Goal: Information Seeking & Learning: Learn about a topic

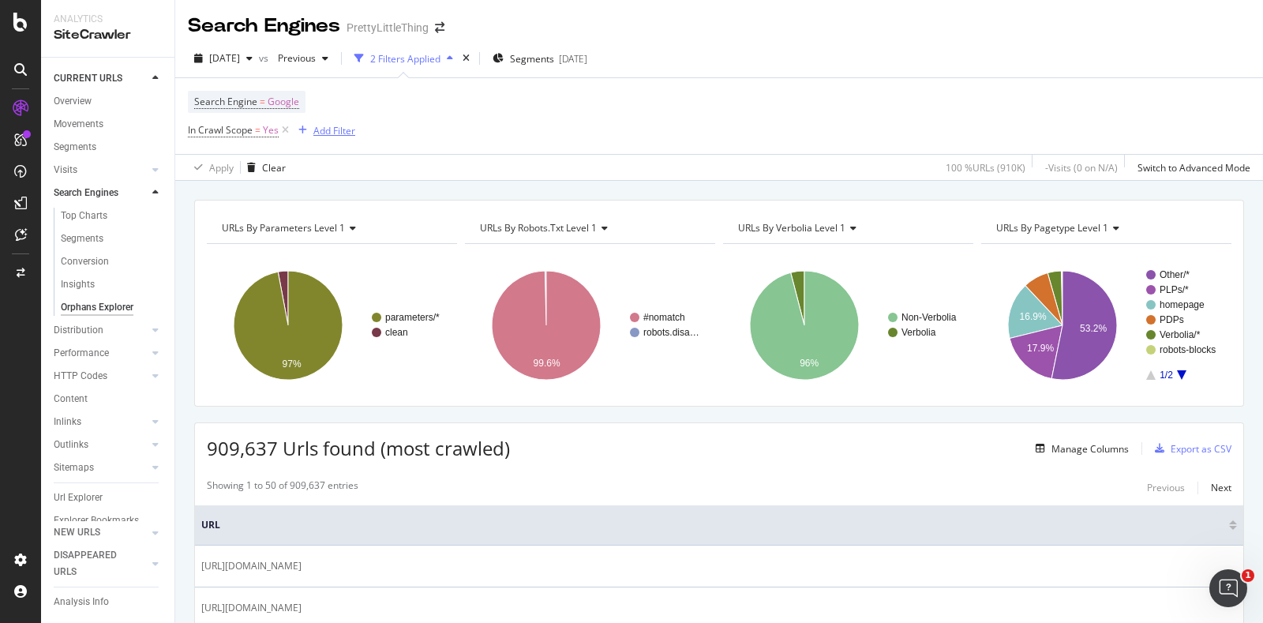
click at [350, 134] on div "Add Filter" at bounding box center [334, 130] width 42 height 13
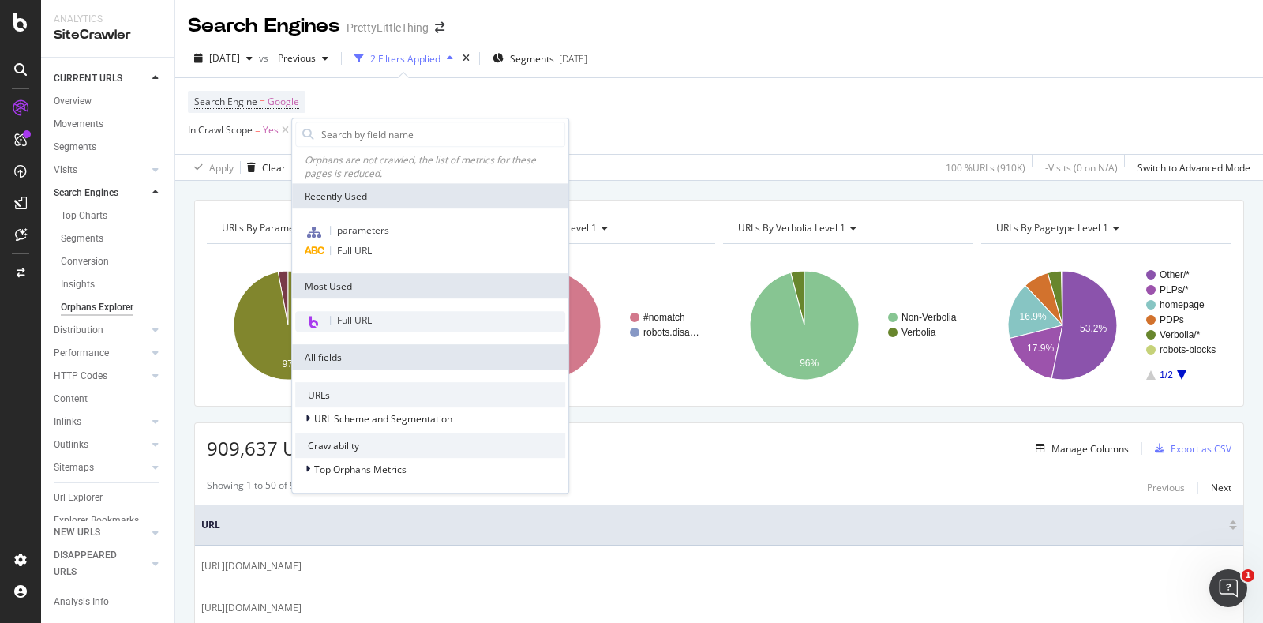
click at [374, 316] on div "Full URL" at bounding box center [430, 321] width 270 height 21
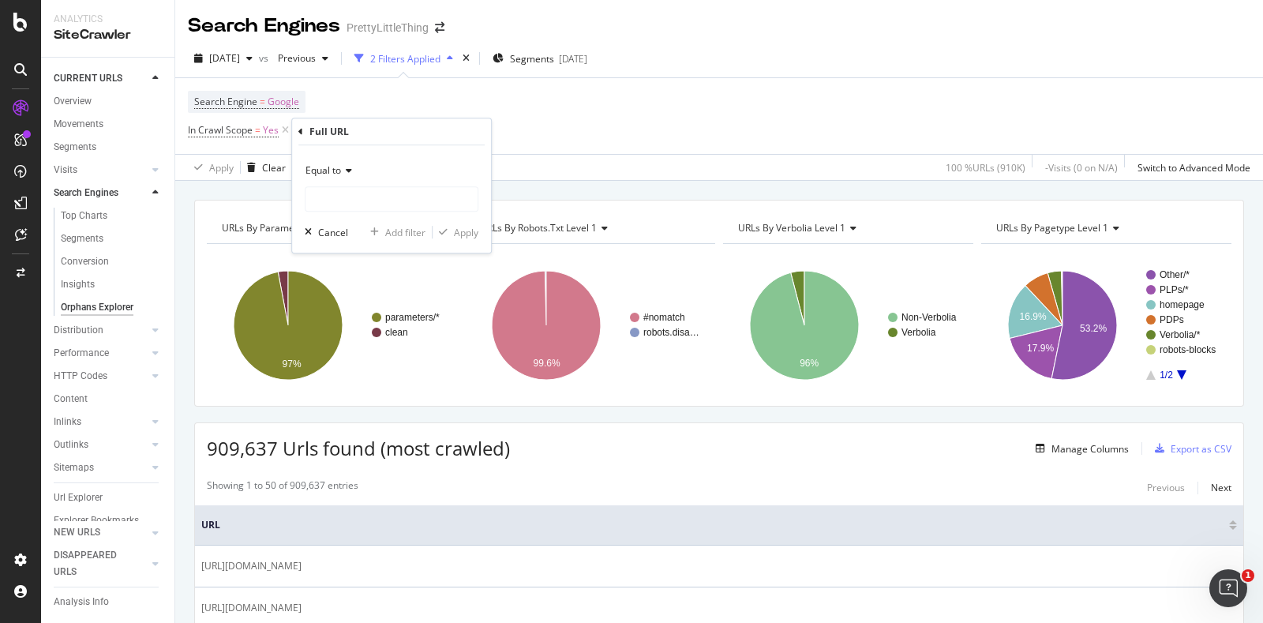
click at [305, 132] on div "Full URL" at bounding box center [391, 131] width 186 height 27
click at [298, 131] on icon at bounding box center [300, 131] width 5 height 9
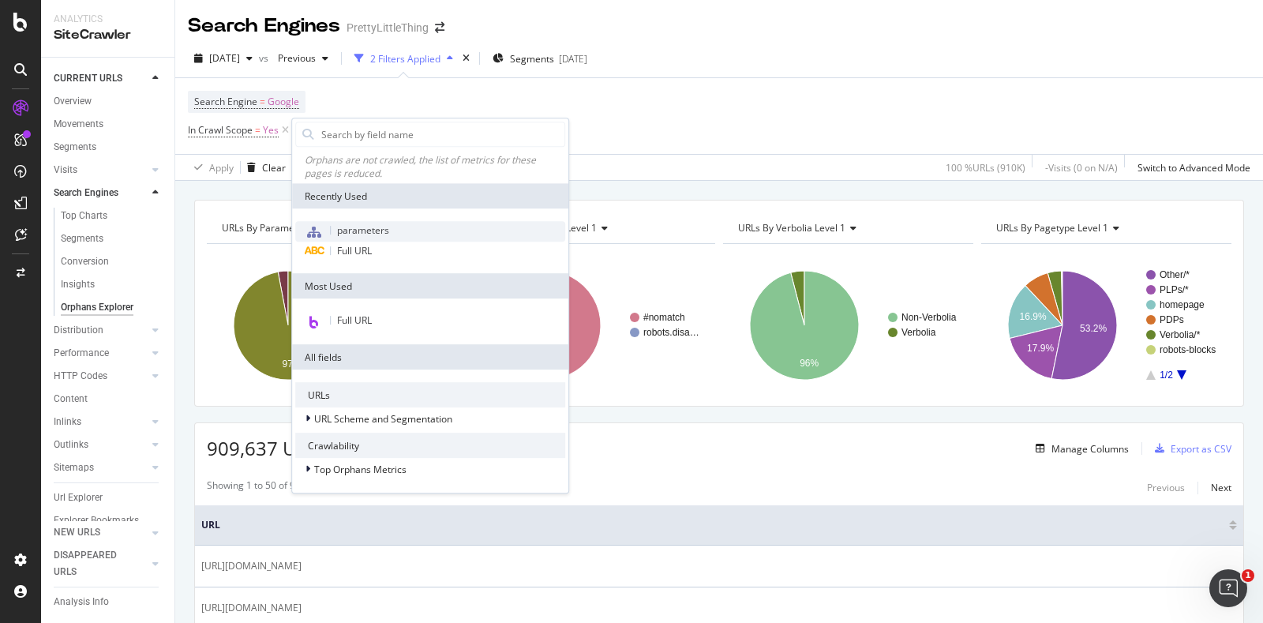
click at [335, 238] on div "parameters" at bounding box center [430, 231] width 270 height 21
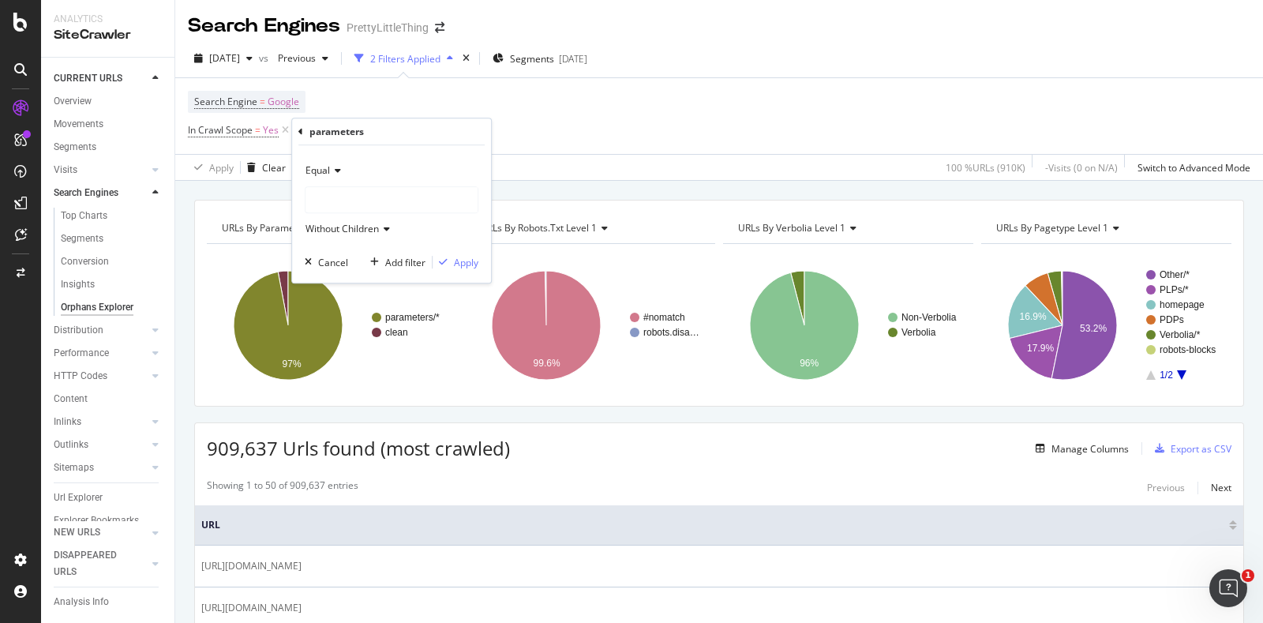
click at [299, 130] on icon at bounding box center [300, 131] width 5 height 9
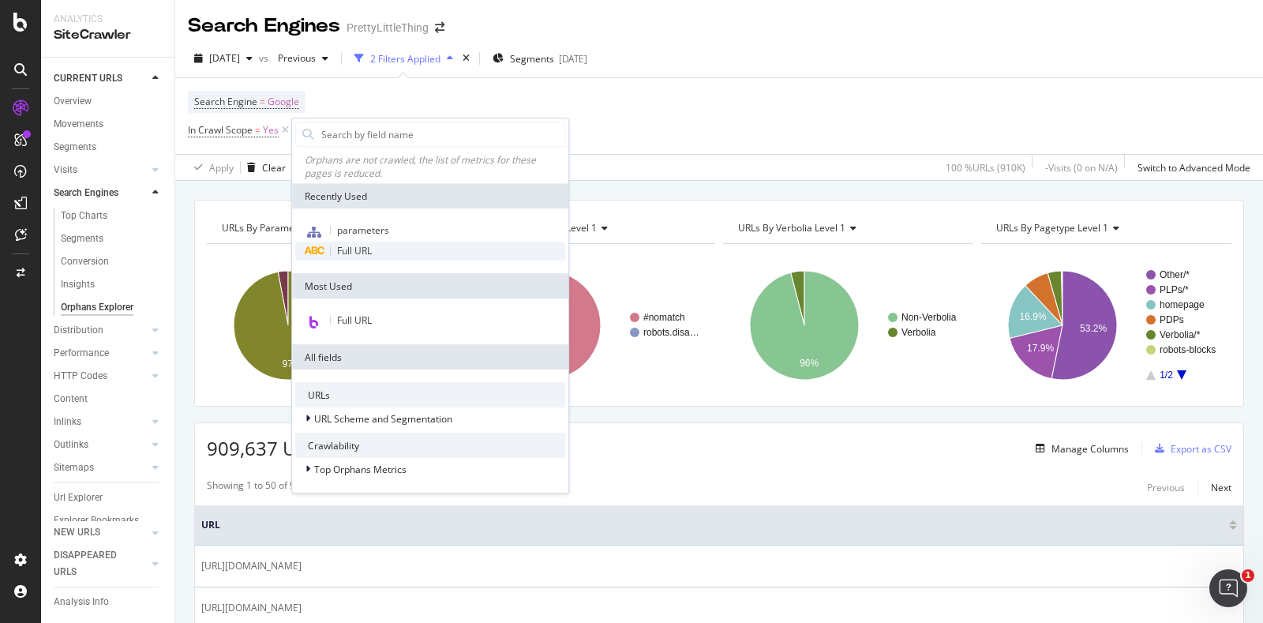
click at [335, 252] on div "Full URL" at bounding box center [430, 251] width 270 height 19
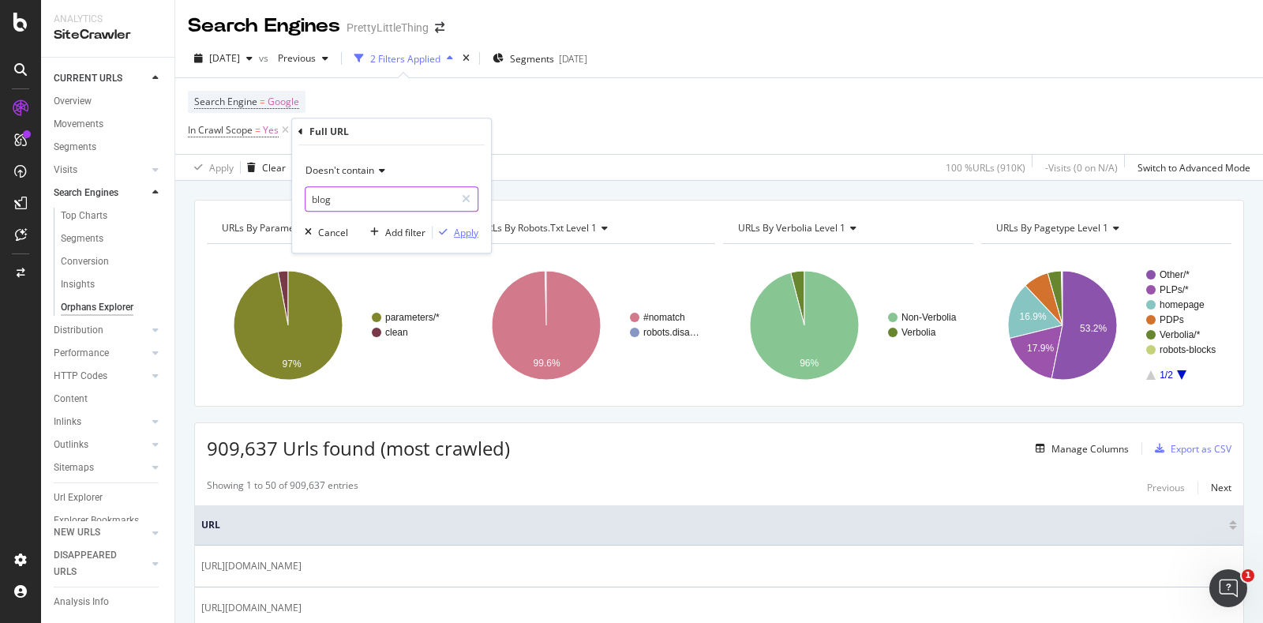
type input "blog"
click at [466, 238] on div "Apply" at bounding box center [466, 232] width 24 height 13
click at [367, 132] on span "^.*blog.*$" at bounding box center [386, 130] width 46 height 22
click at [399, 159] on div "Doesn't contain" at bounding box center [418, 167] width 174 height 25
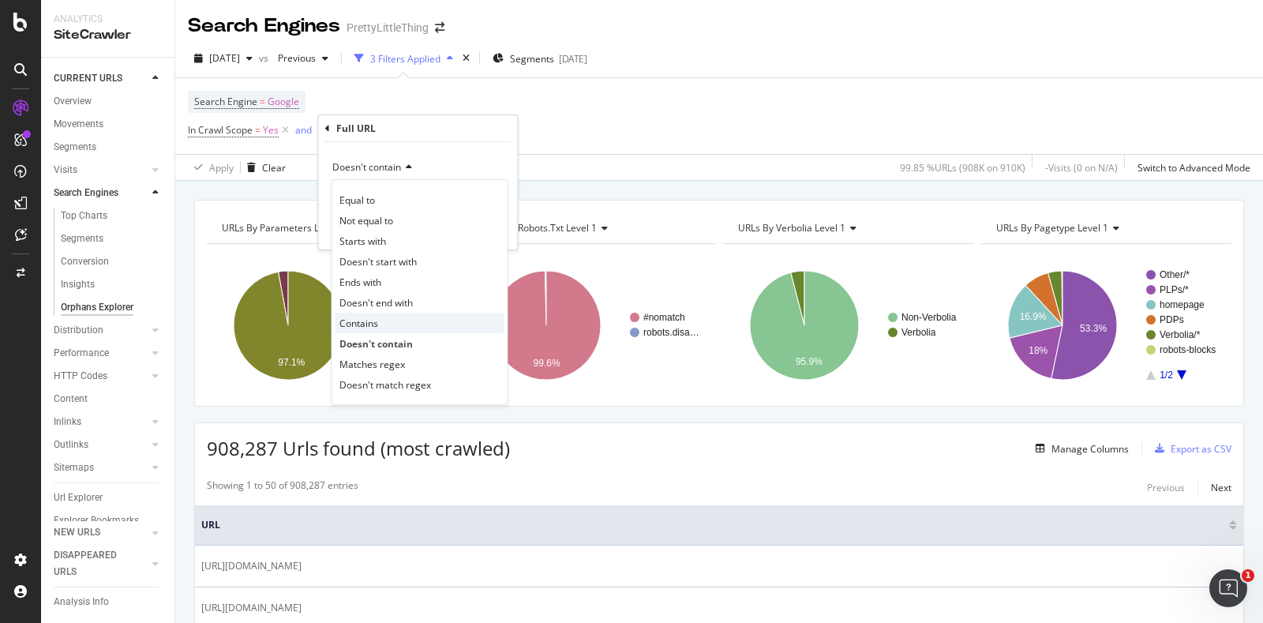
click at [376, 321] on span "Contains" at bounding box center [358, 322] width 39 height 13
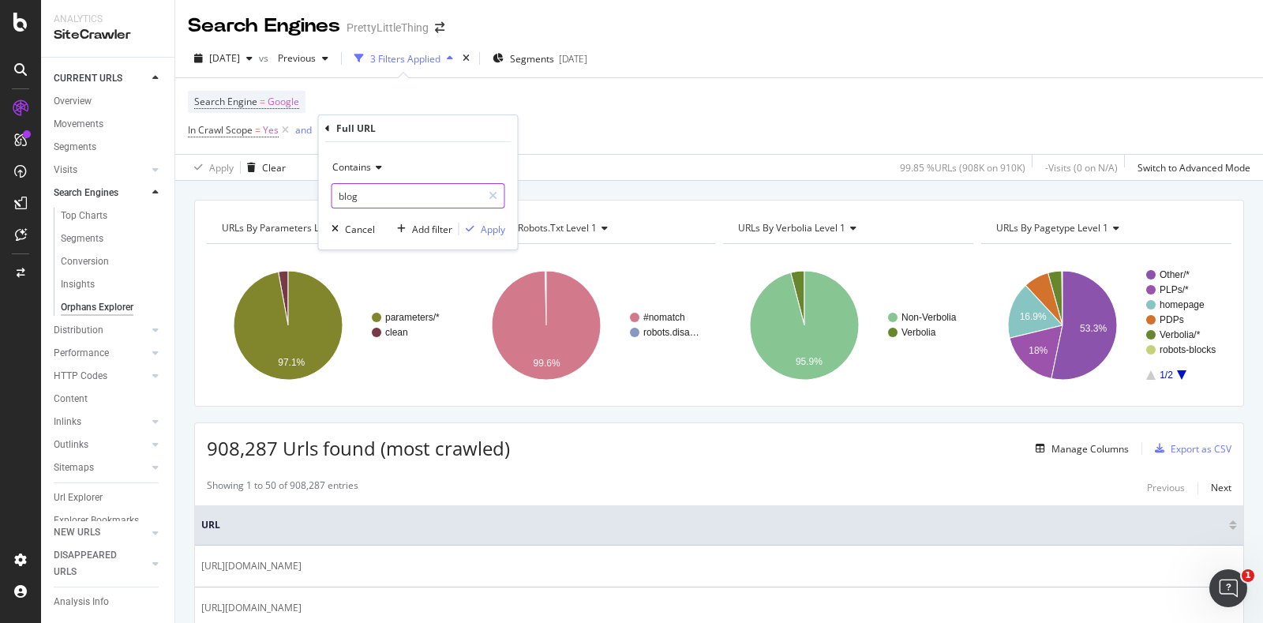
click at [373, 197] on input "blog" at bounding box center [406, 195] width 149 height 25
type input "metrics"
click at [506, 215] on div "Contains metrics Cancel Add filter Apply" at bounding box center [418, 195] width 199 height 107
click at [500, 223] on div "Apply" at bounding box center [493, 229] width 24 height 13
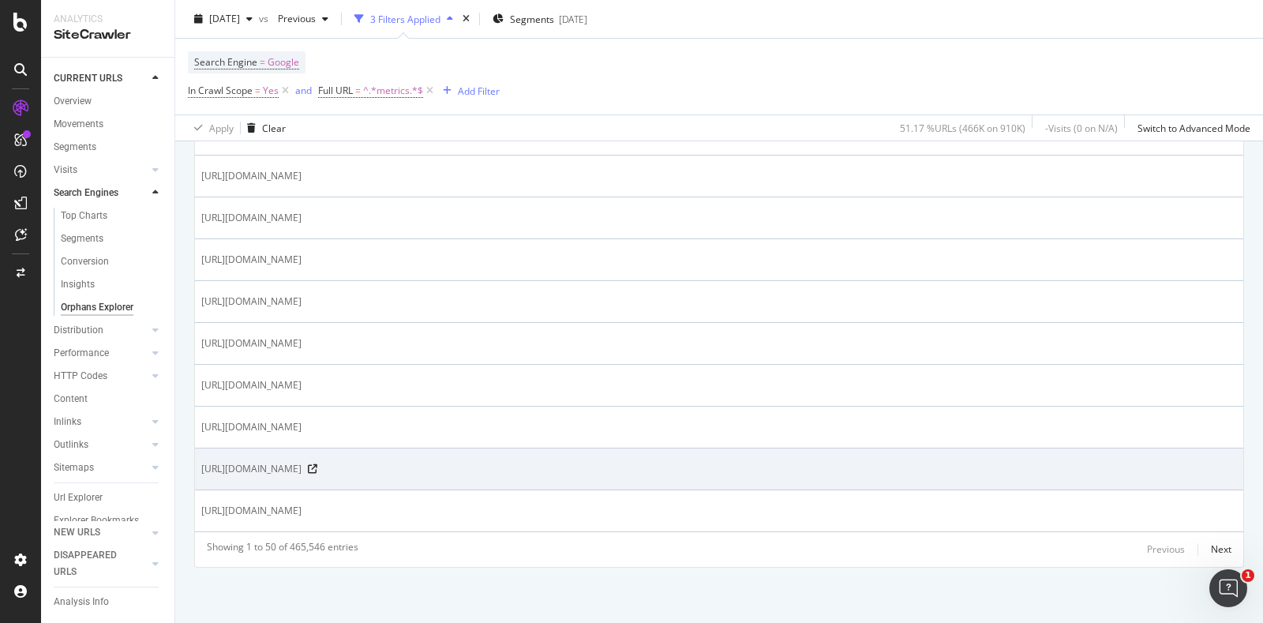
scroll to position [2870, 0]
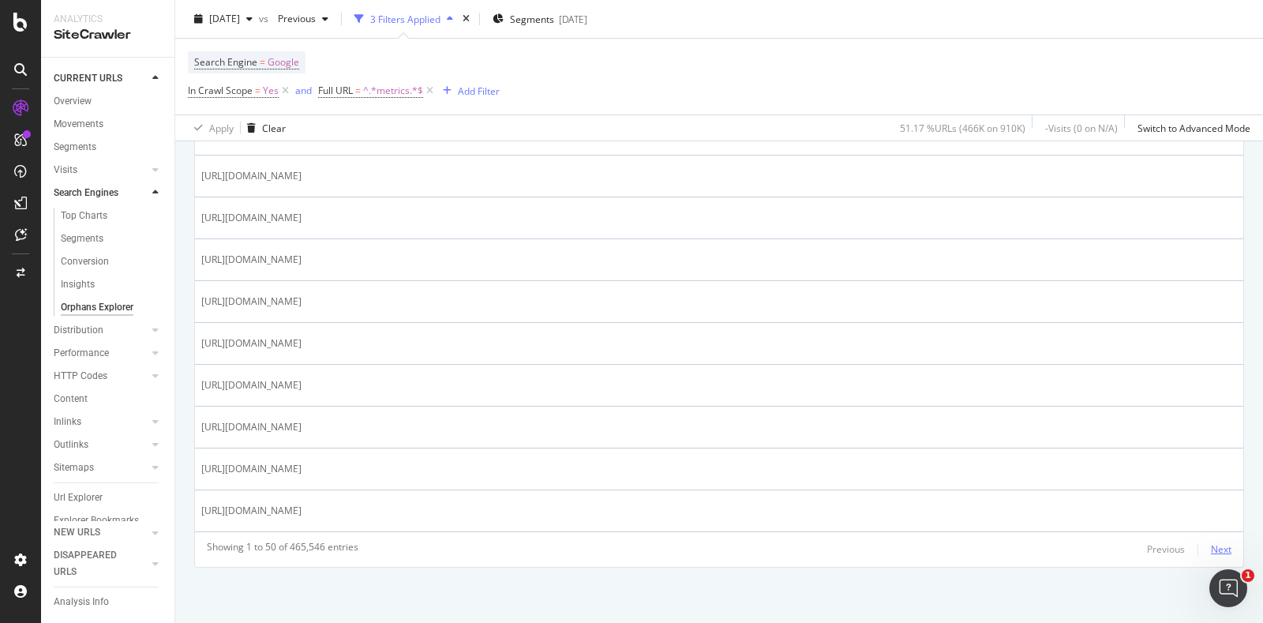
click at [1211, 545] on div "Next" at bounding box center [1221, 548] width 21 height 13
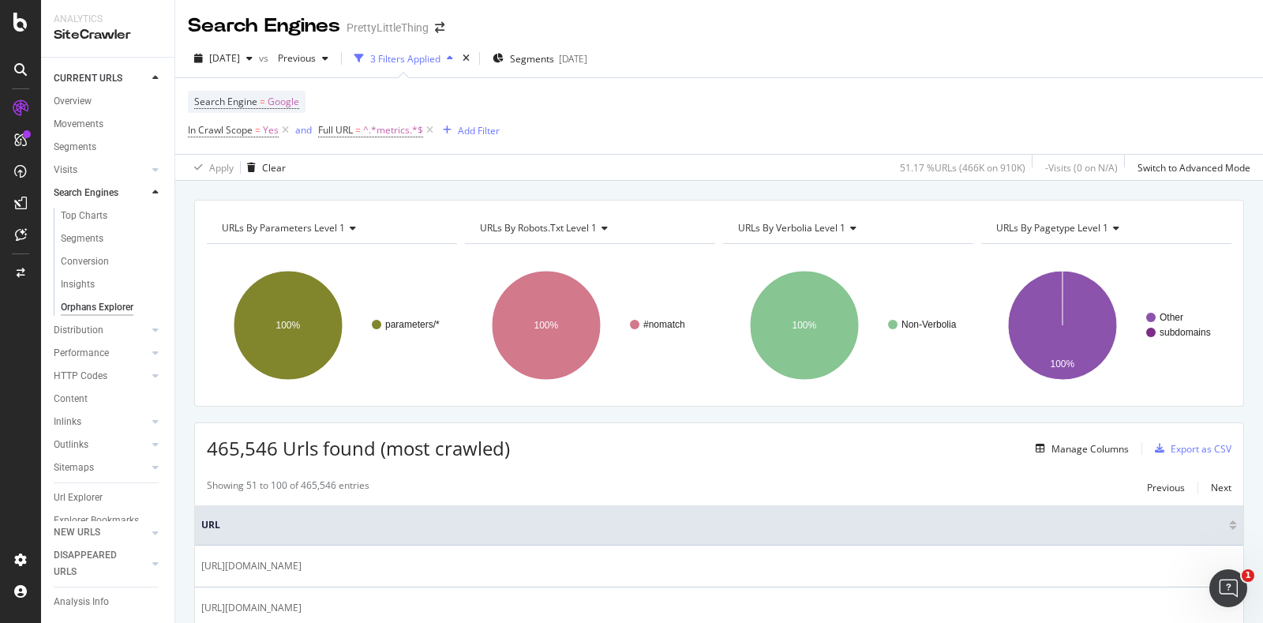
scroll to position [0, 0]
click at [335, 58] on div "button" at bounding box center [325, 58] width 19 height 9
click at [381, 140] on div "[DATE]" at bounding box center [349, 140] width 82 height 14
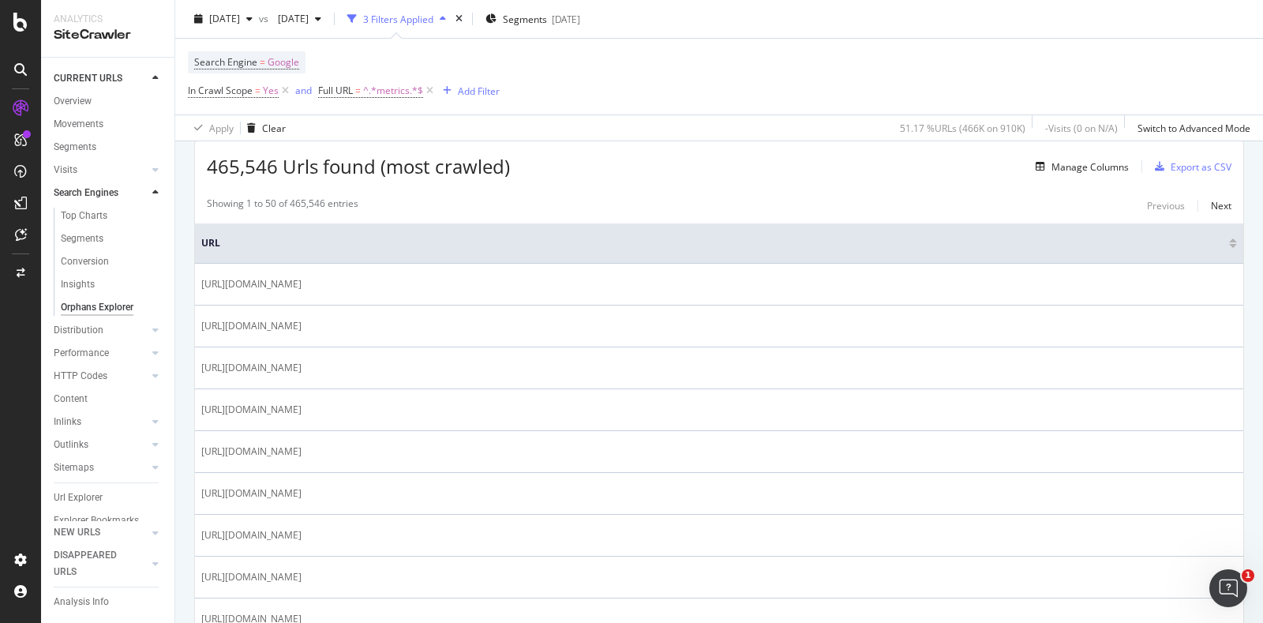
scroll to position [146, 0]
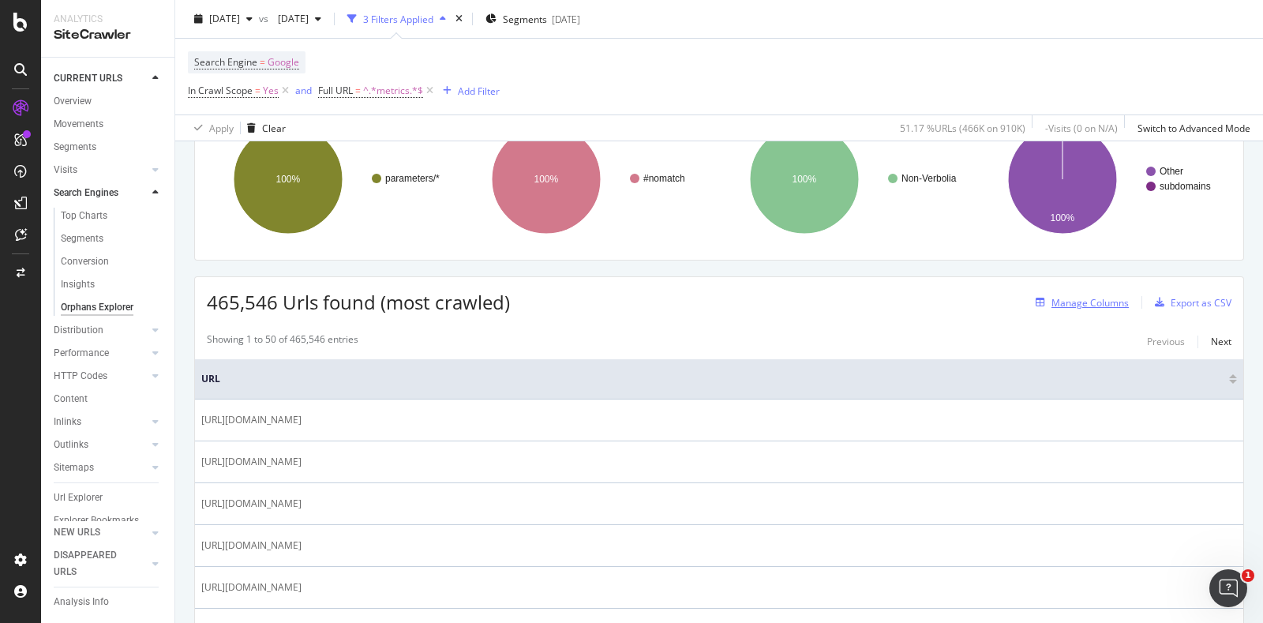
click at [1077, 301] on div "Manage Columns" at bounding box center [1089, 302] width 77 height 13
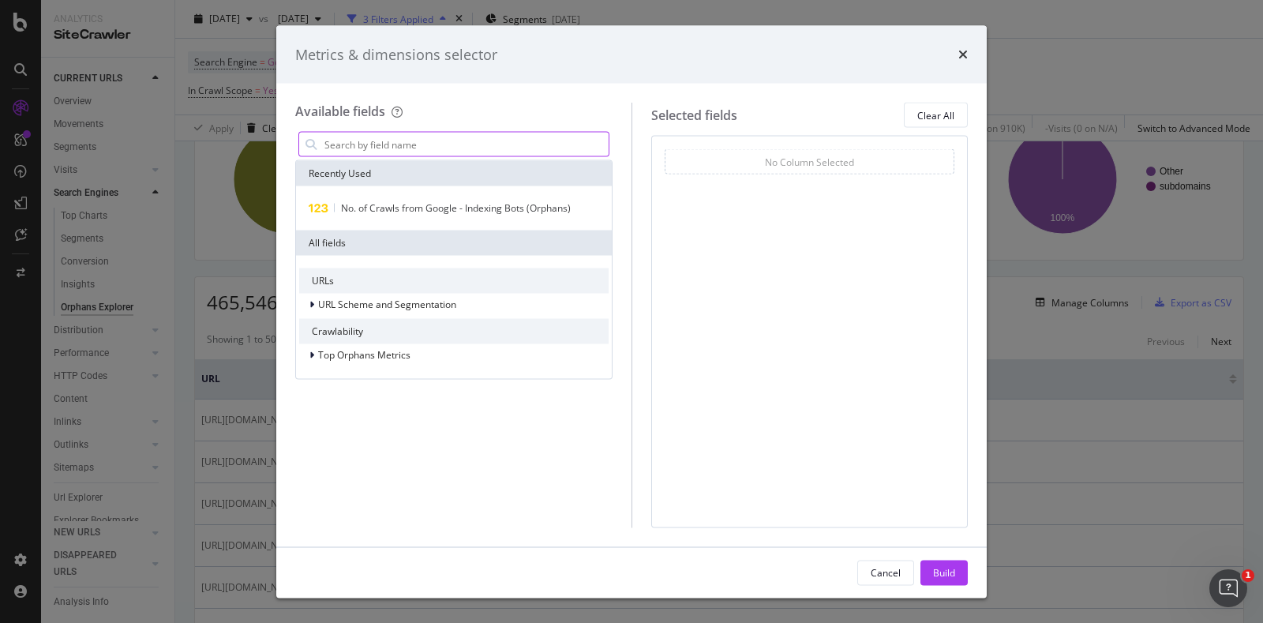
click at [392, 145] on input "modal" at bounding box center [466, 145] width 286 height 24
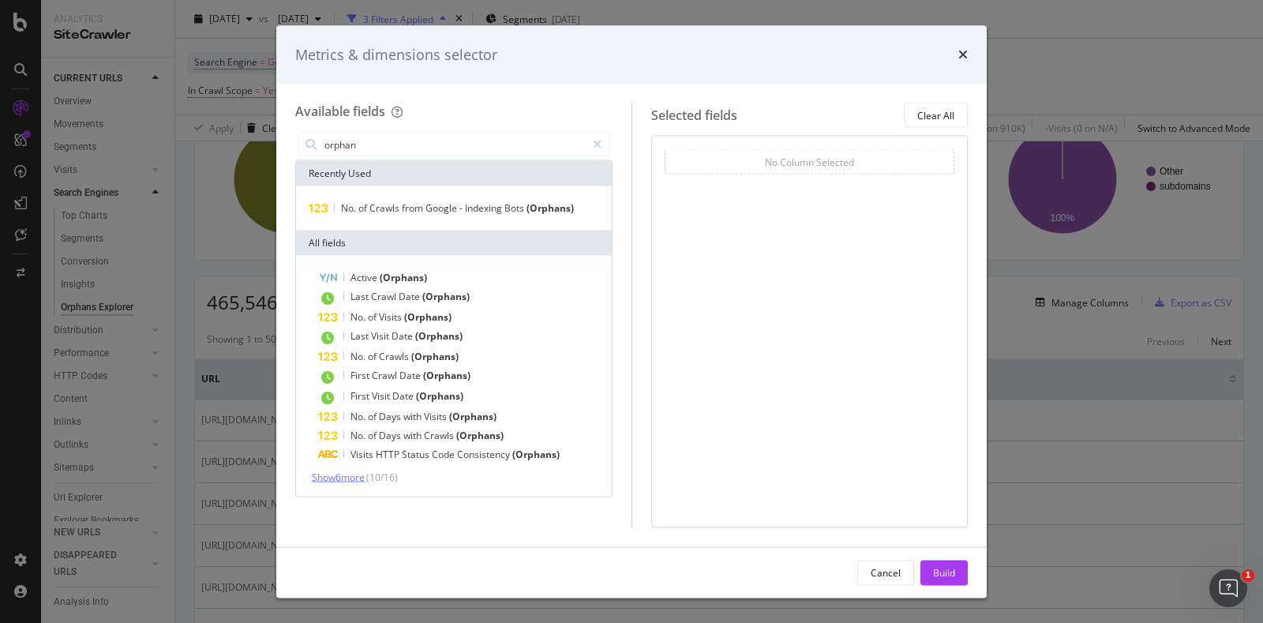
type input "orphan"
click at [360, 474] on span "Show 6 more" at bounding box center [338, 476] width 53 height 13
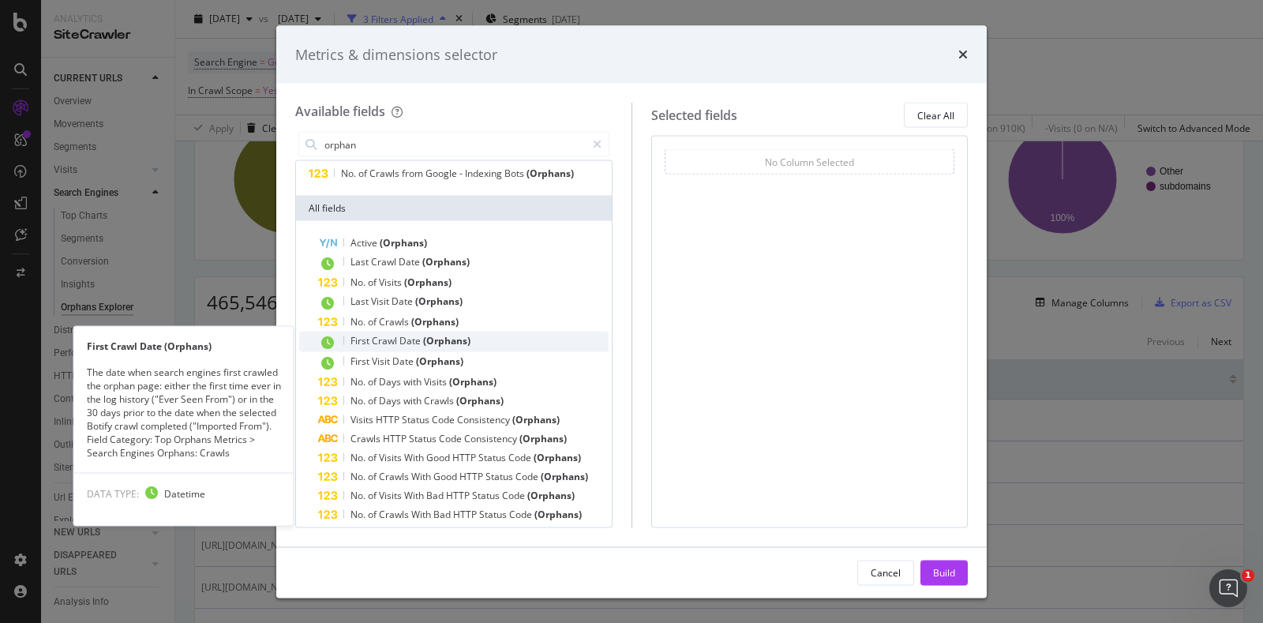
scroll to position [0, 0]
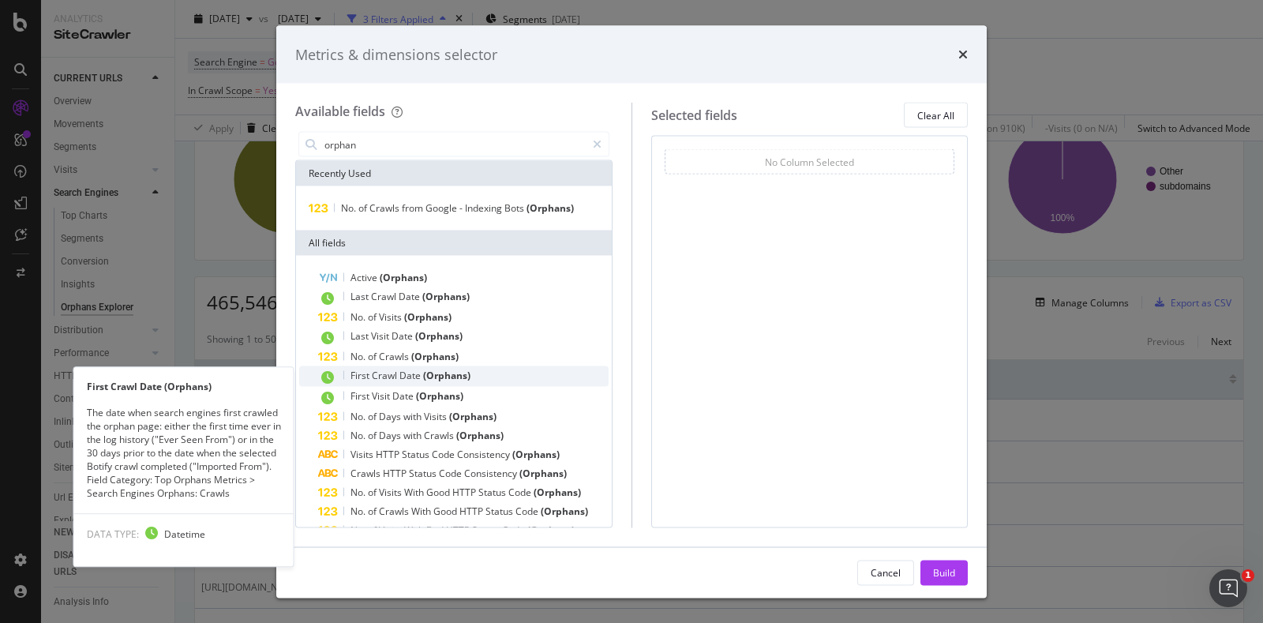
click at [483, 373] on div "First Crawl Date (Orphans)" at bounding box center [463, 376] width 290 height 21
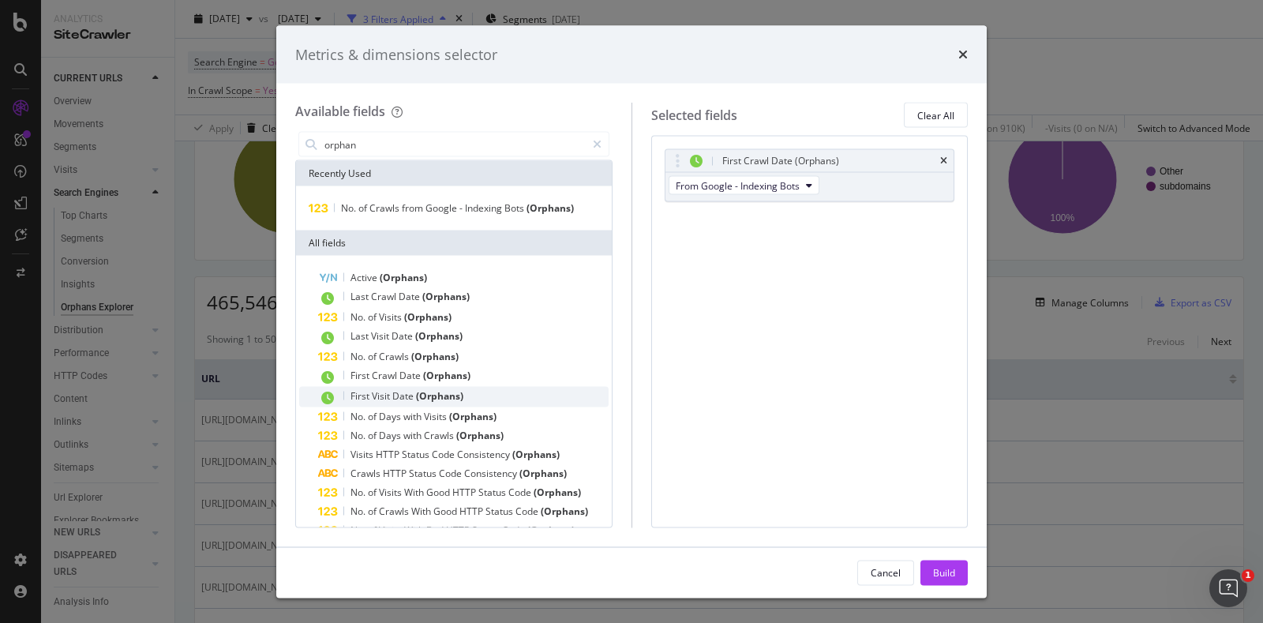
click at [426, 398] on span "(Orphans)" at bounding box center [439, 395] width 47 height 13
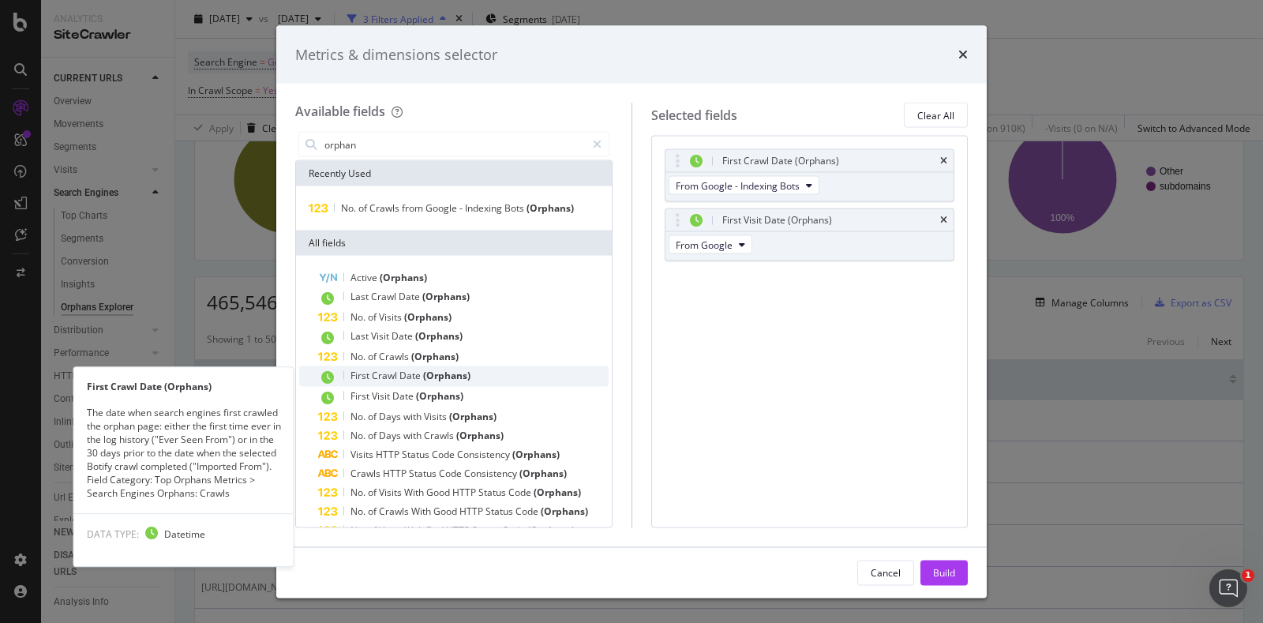
click at [442, 377] on span "(Orphans)" at bounding box center [446, 375] width 47 height 13
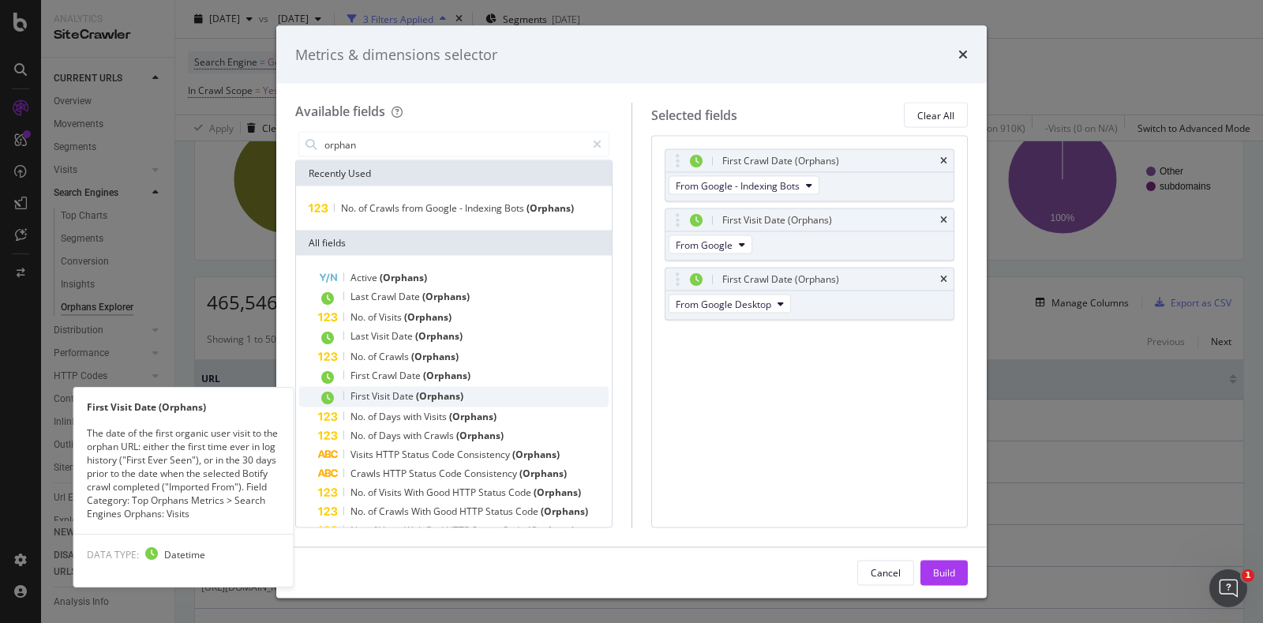
click at [440, 397] on span "(Orphans)" at bounding box center [439, 395] width 47 height 13
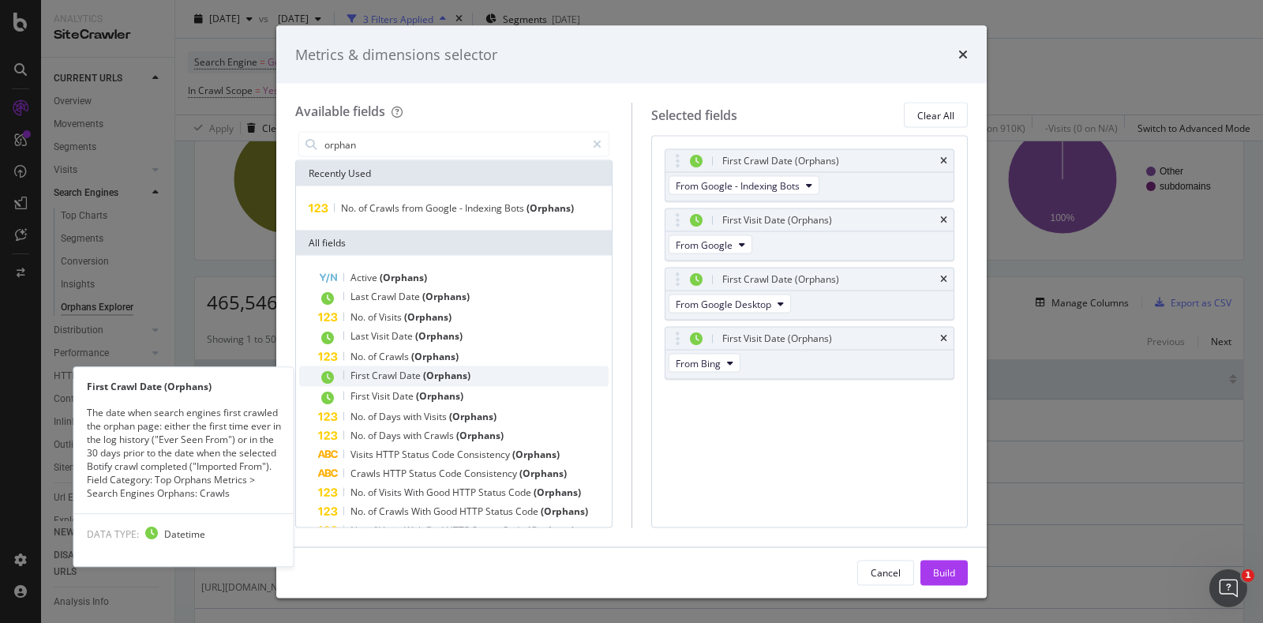
click at [449, 376] on span "(Orphans)" at bounding box center [446, 375] width 47 height 13
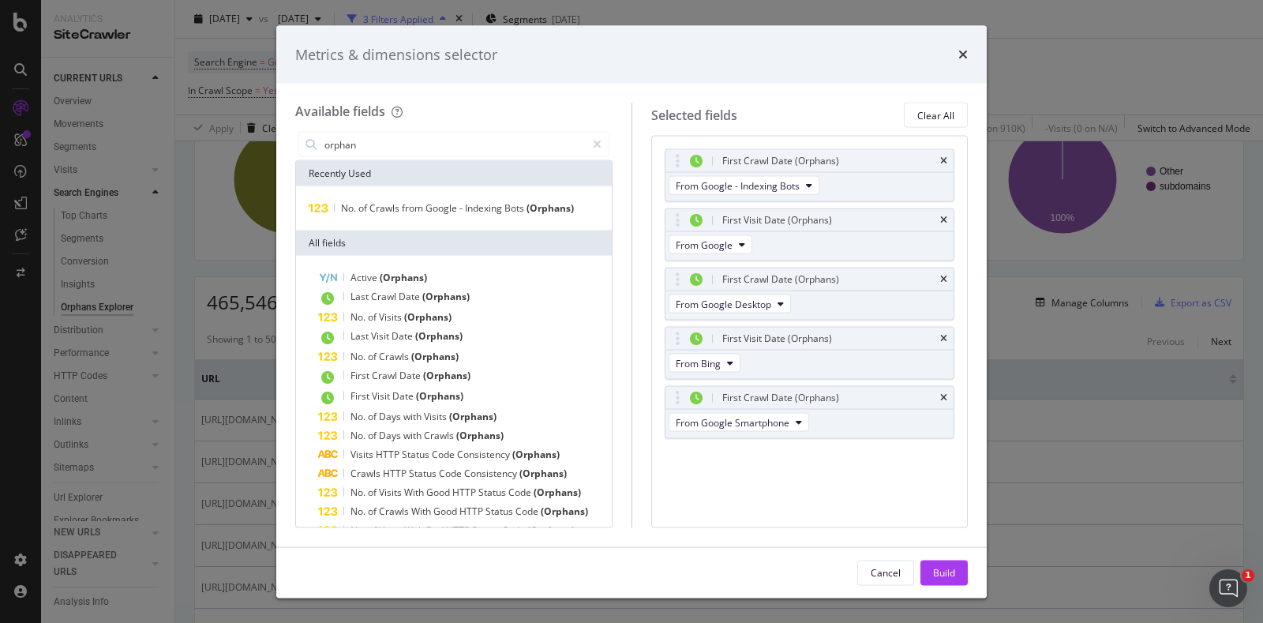
click at [449, 376] on span "(Orphans)" at bounding box center [446, 375] width 47 height 13
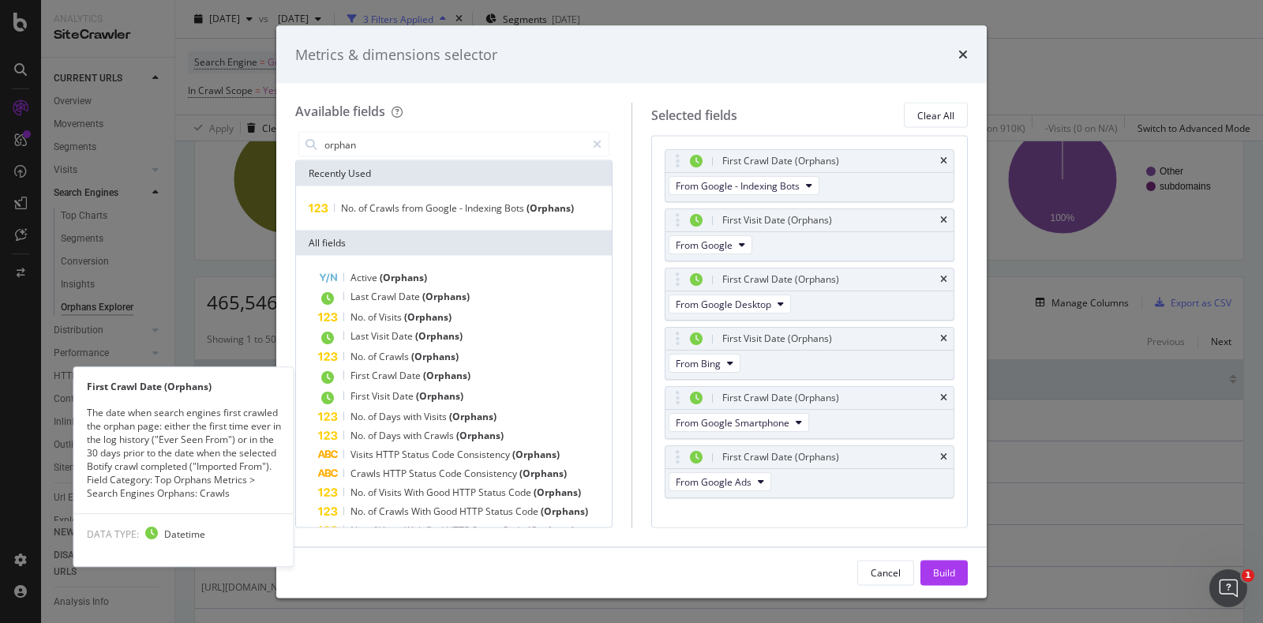
click at [449, 376] on span "(Orphans)" at bounding box center [446, 375] width 47 height 13
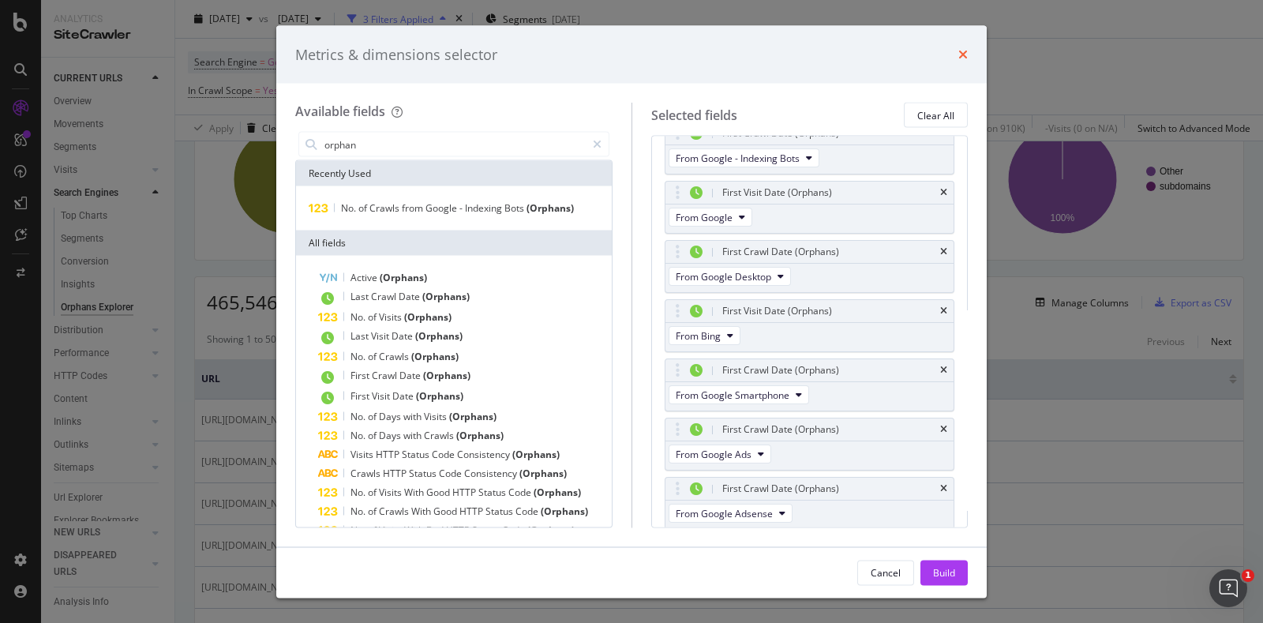
click at [960, 51] on icon "times" at bounding box center [962, 54] width 9 height 13
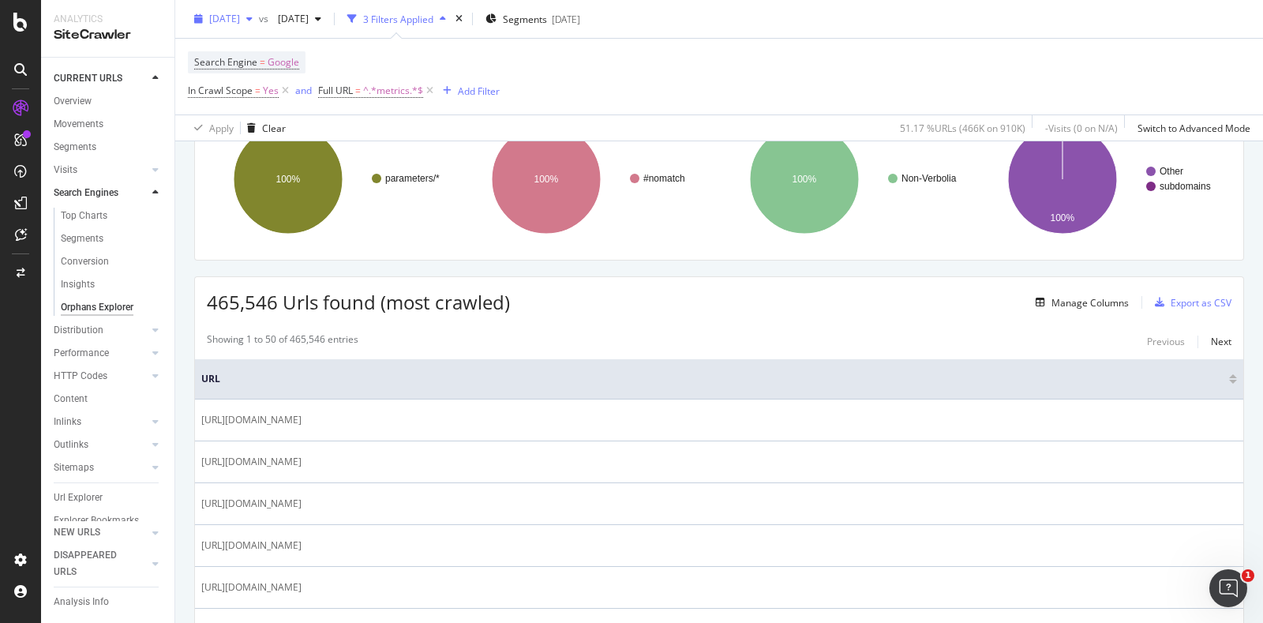
click at [240, 17] on span "[DATE]" at bounding box center [224, 18] width 31 height 13
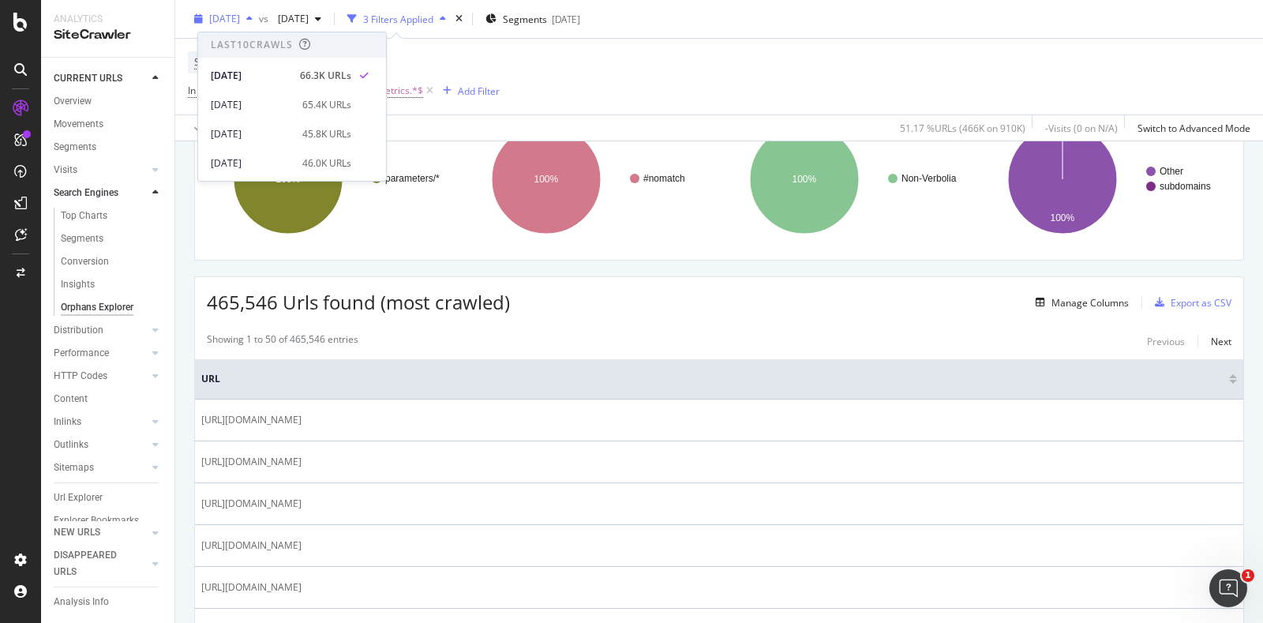
click at [240, 17] on span "[DATE]" at bounding box center [224, 18] width 31 height 13
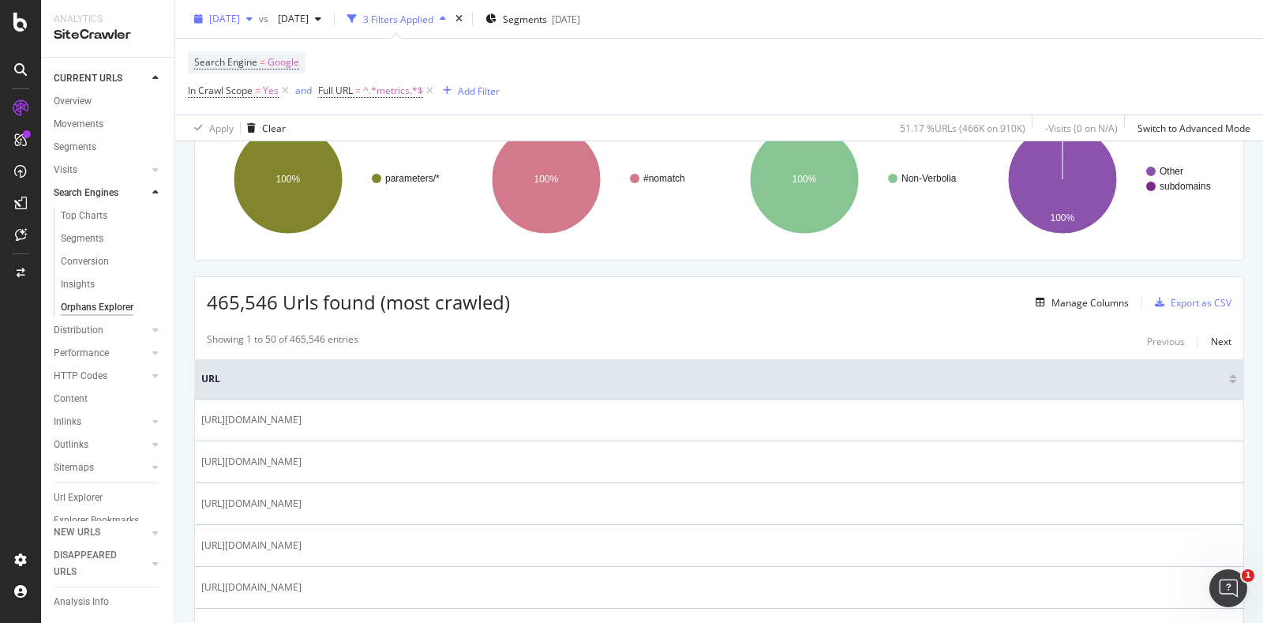
click at [240, 17] on span "[DATE]" at bounding box center [224, 18] width 31 height 13
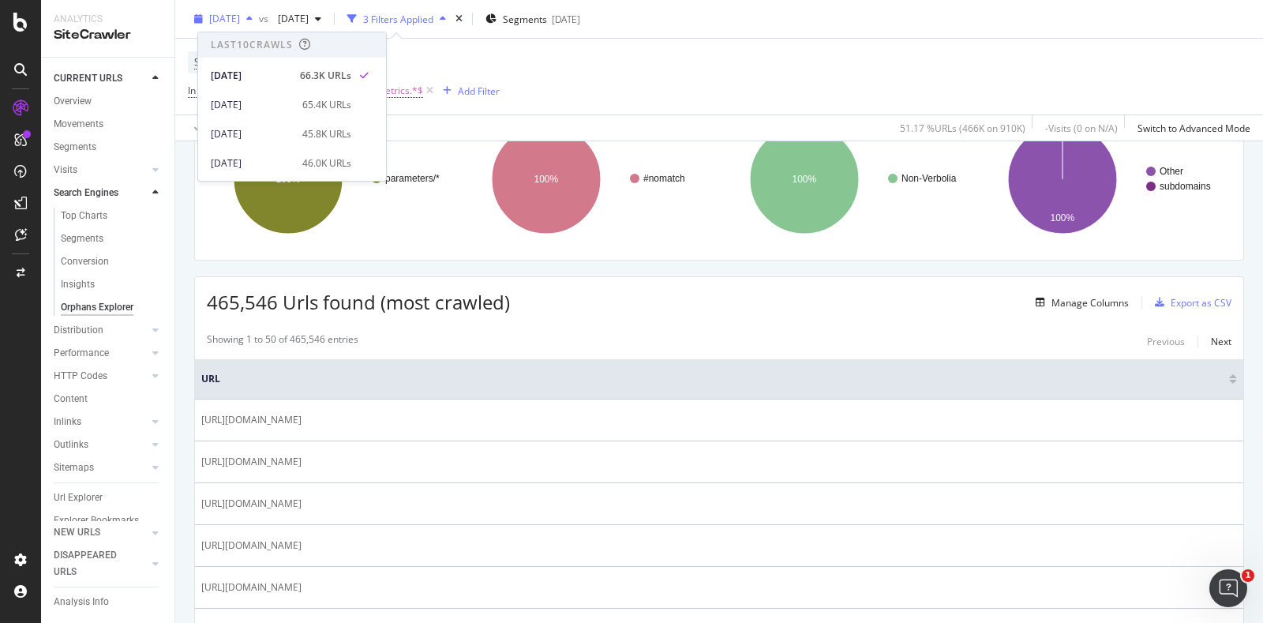
click at [240, 21] on span "[DATE]" at bounding box center [224, 18] width 31 height 13
